Goal: Task Accomplishment & Management: Manage account settings

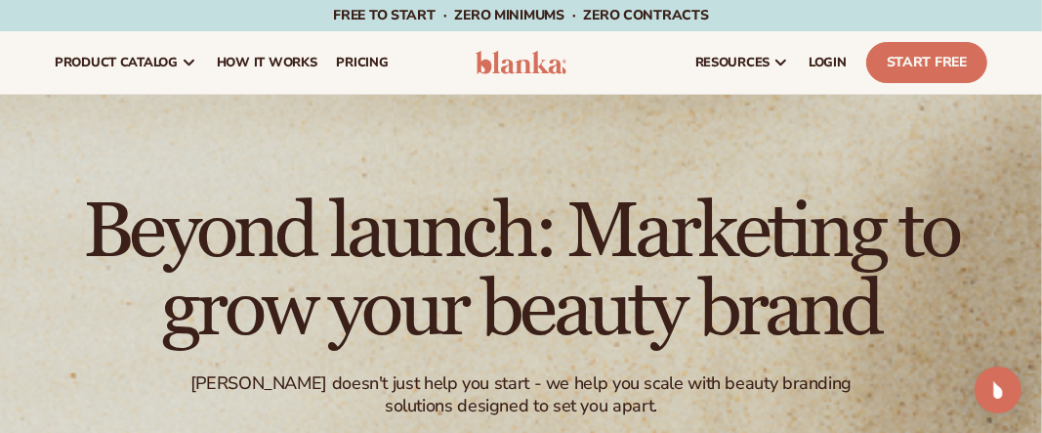
drag, startPoint x: 1050, startPoint y: 33, endPoint x: 1044, endPoint y: -11, distance: 44.4
click at [1042, 0] on html "Skip to content Free to start · ZERO minimums · ZERO contracts · Free to start …" at bounding box center [521, 216] width 1042 height 433
click at [818, 64] on span "LOGIN" at bounding box center [828, 63] width 38 height 16
